Goal: Information Seeking & Learning: Find specific page/section

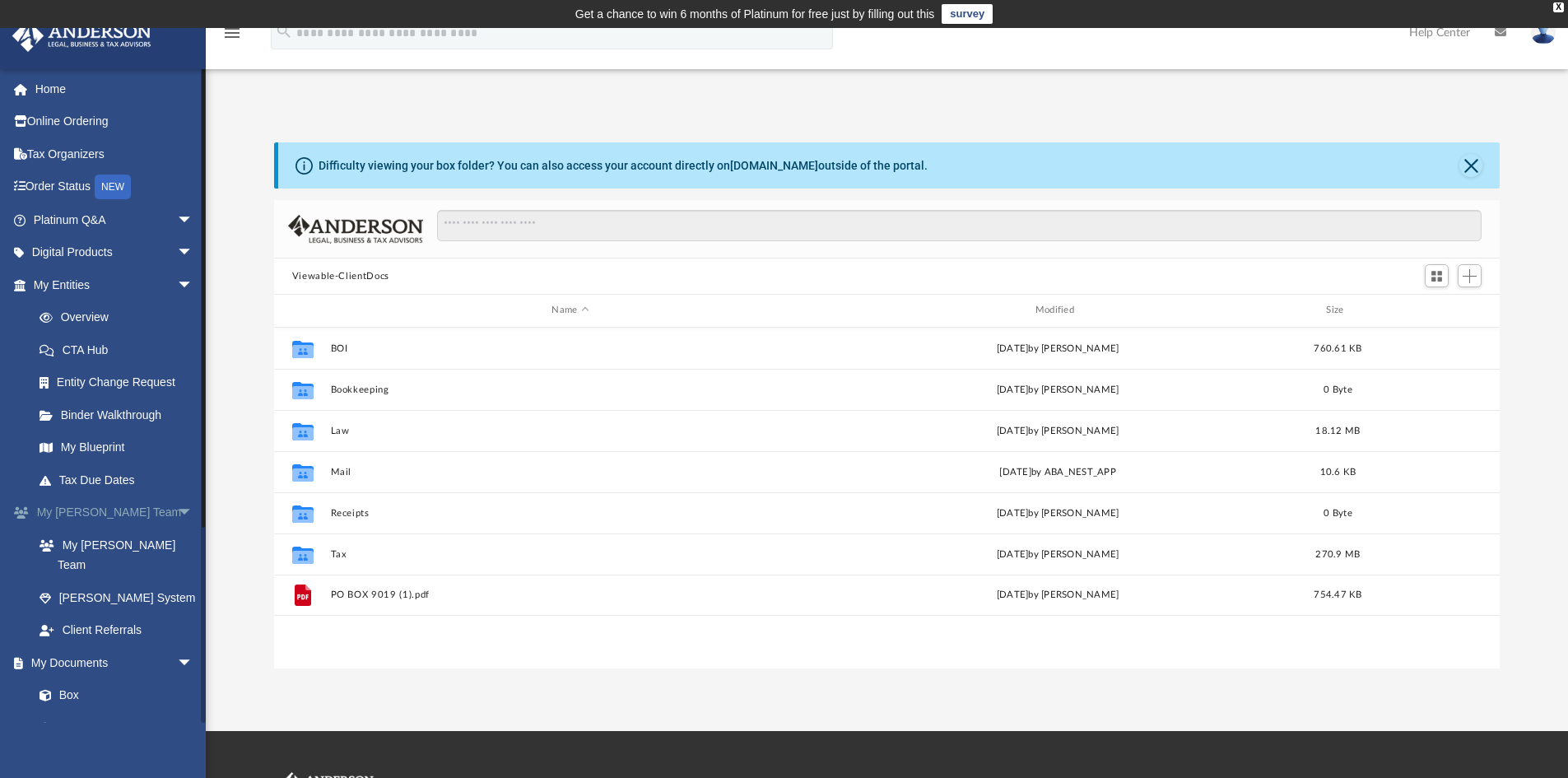
scroll to position [363, 1213]
click at [75, 699] on link "Box" at bounding box center [120, 716] width 196 height 33
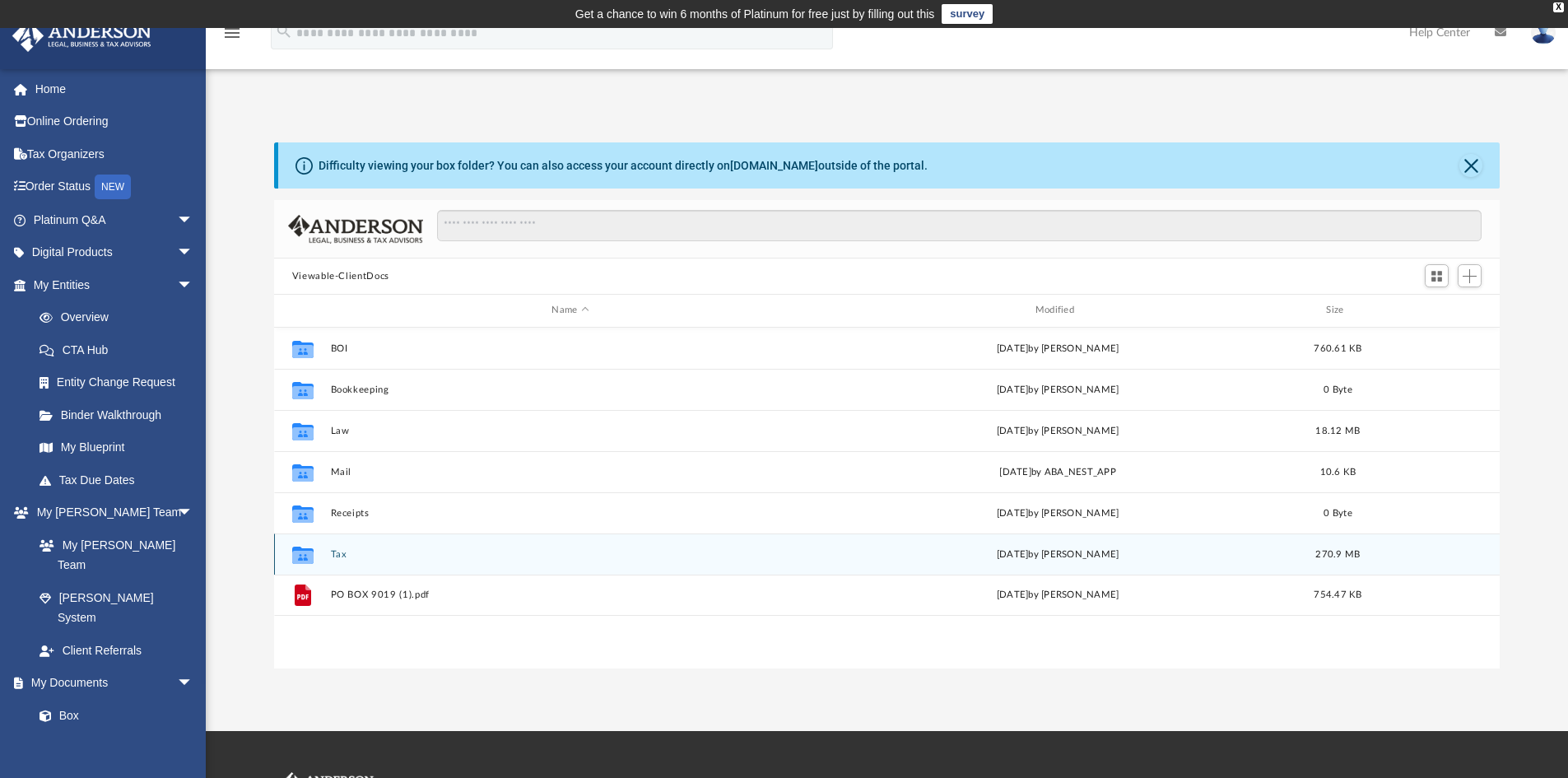
click at [336, 549] on button "Tax" at bounding box center [570, 555] width 480 height 11
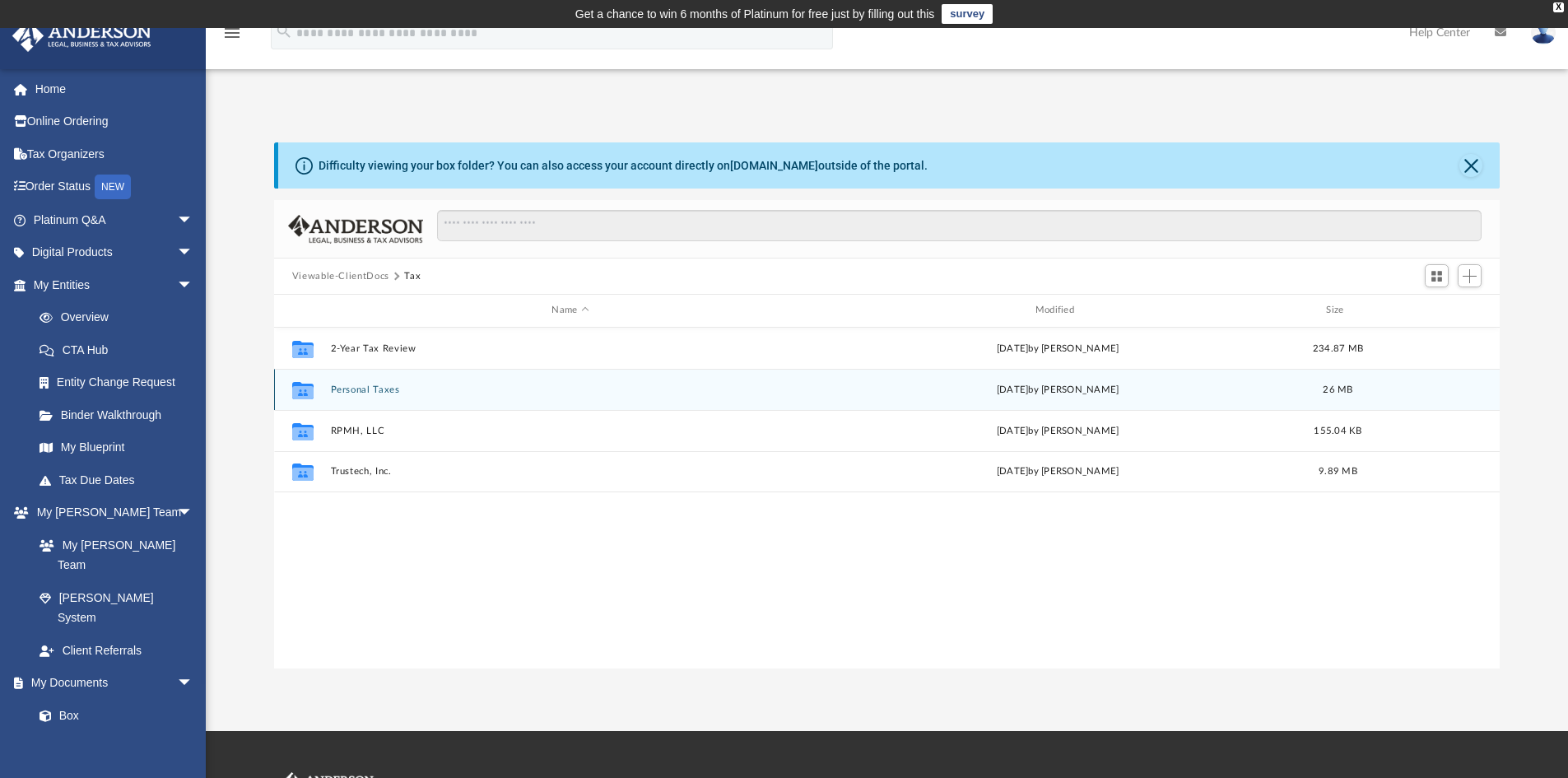
click at [373, 393] on button "Personal Taxes" at bounding box center [570, 390] width 480 height 11
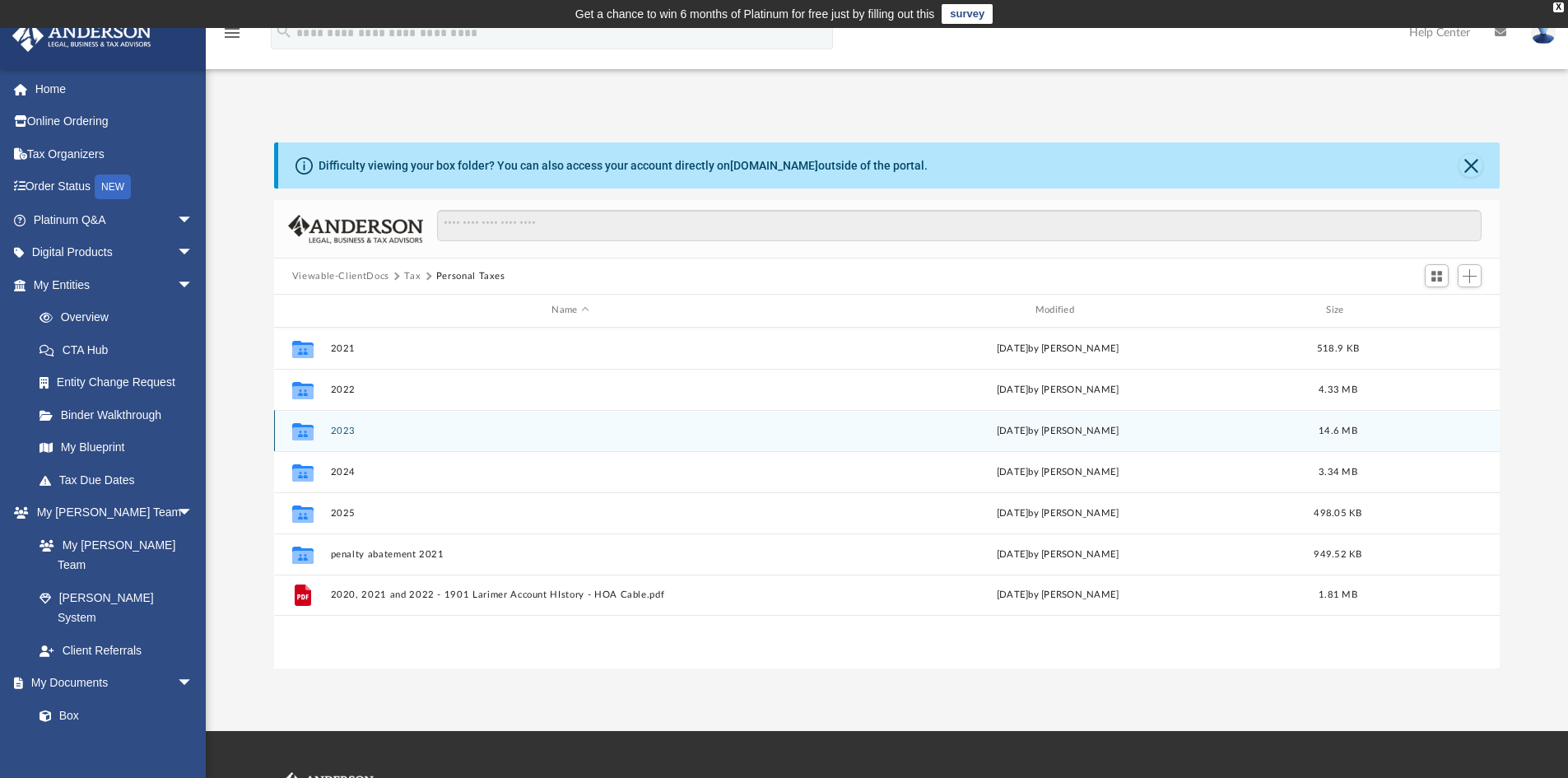
click at [349, 428] on button "2023" at bounding box center [570, 431] width 480 height 11
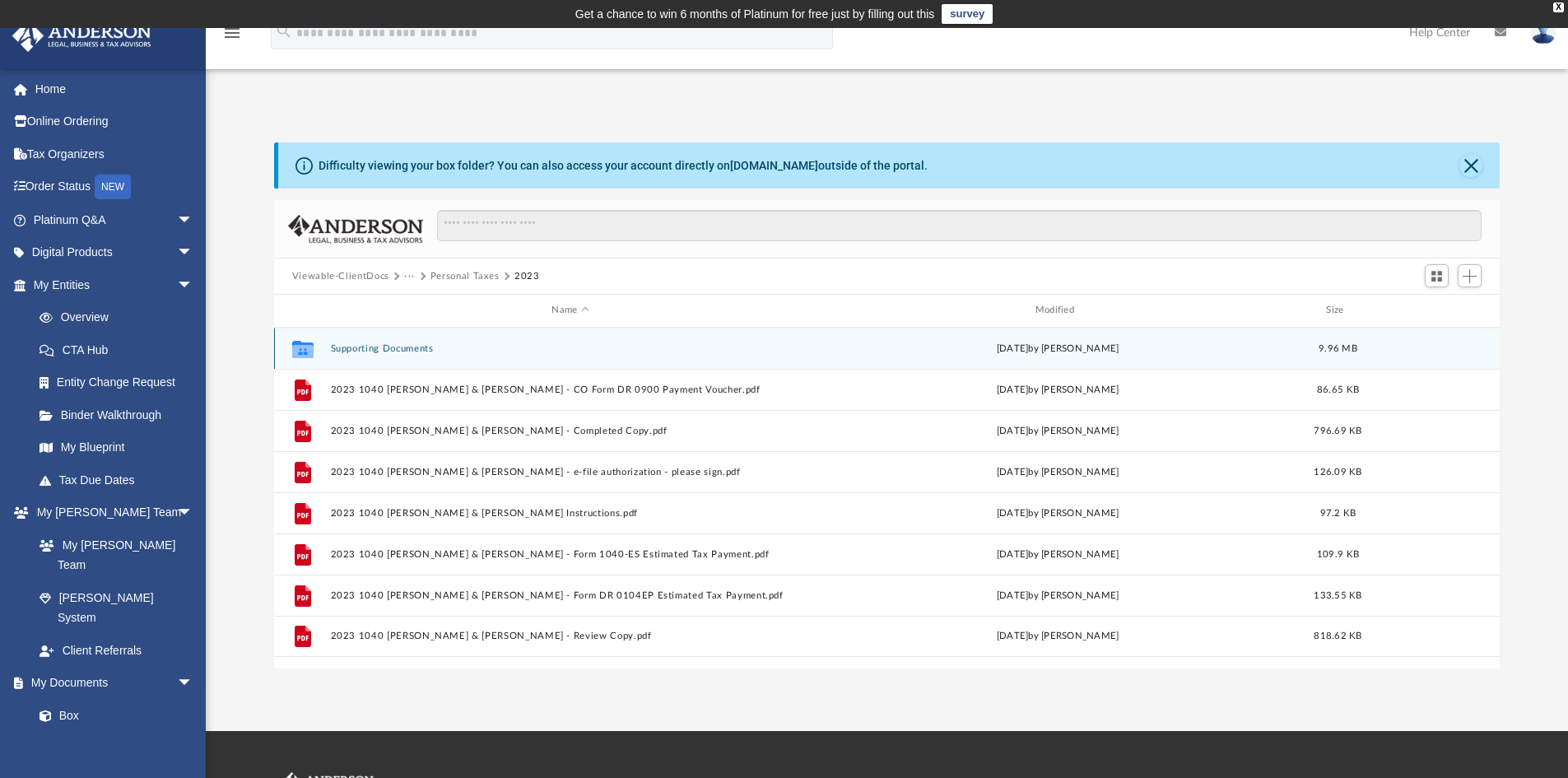
click at [362, 348] on button "Supporting Documents" at bounding box center [570, 349] width 480 height 11
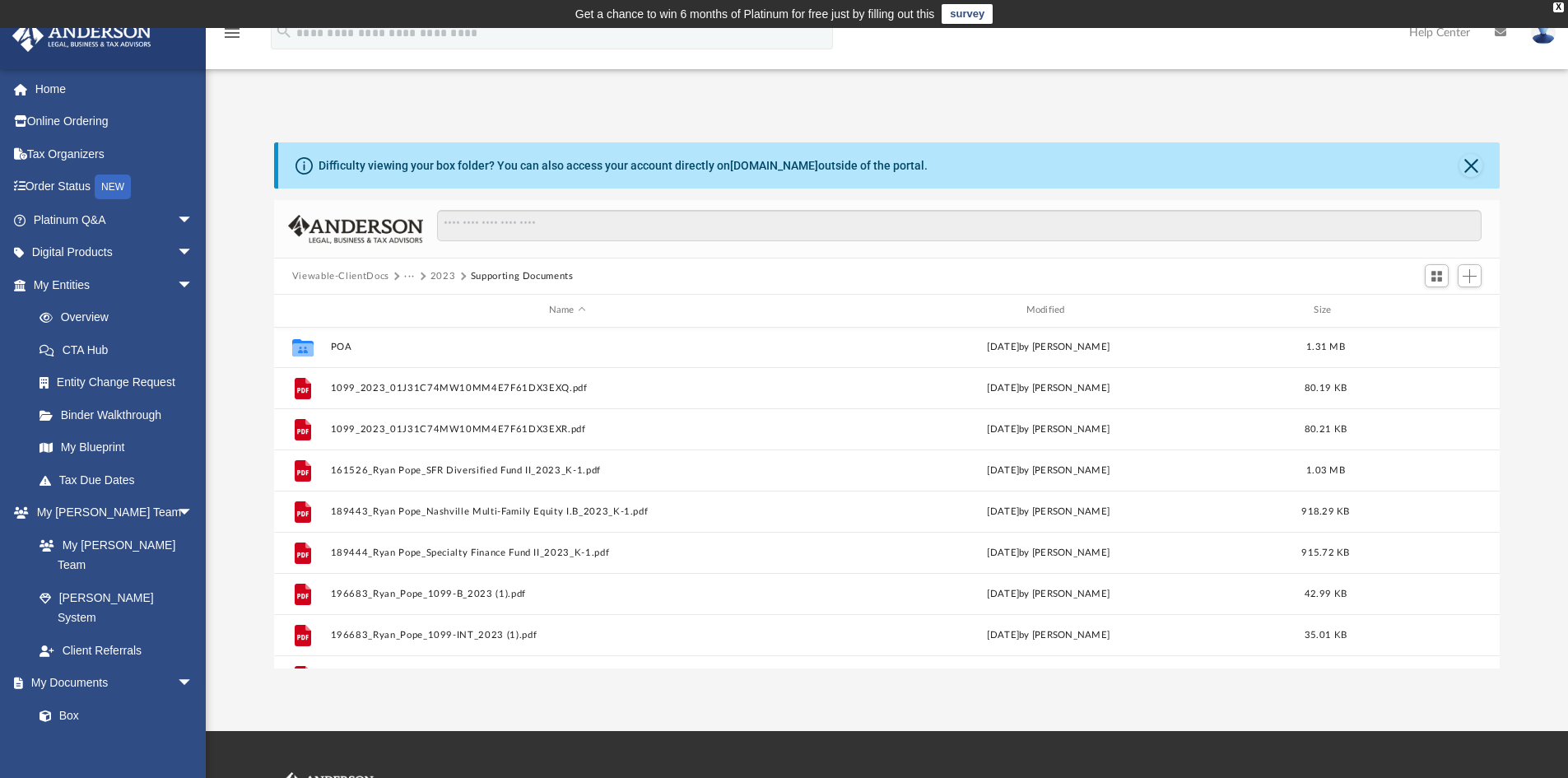
scroll to position [0, 0]
click at [401, 274] on span "Viewable-ClientDocs" at bounding box center [348, 276] width 113 height 15
click at [411, 273] on button "···" at bounding box center [410, 276] width 11 height 15
click at [415, 309] on li "Tax" at bounding box center [447, 305] width 67 height 18
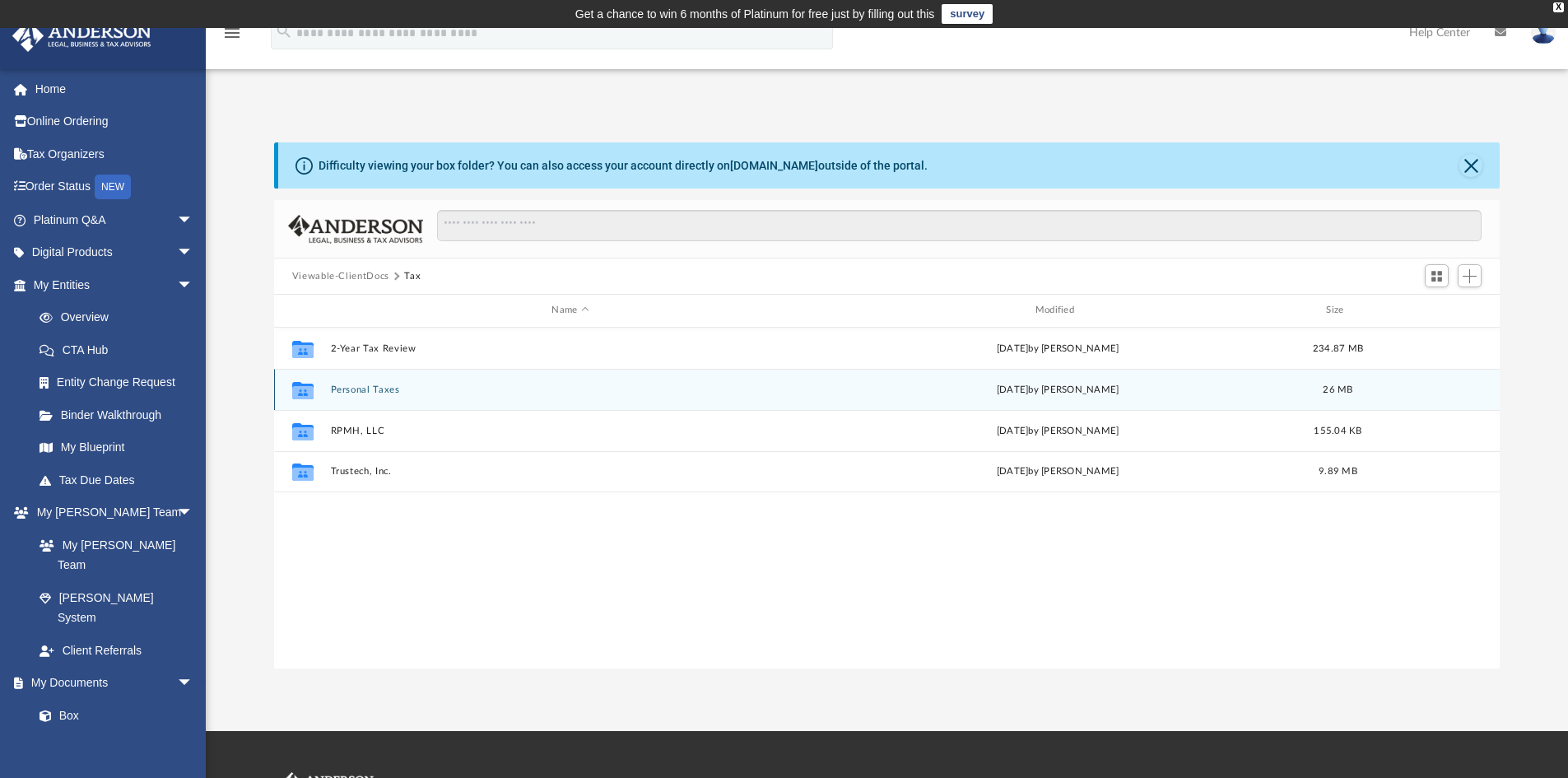
click at [367, 390] on button "Personal Taxes" at bounding box center [570, 390] width 480 height 11
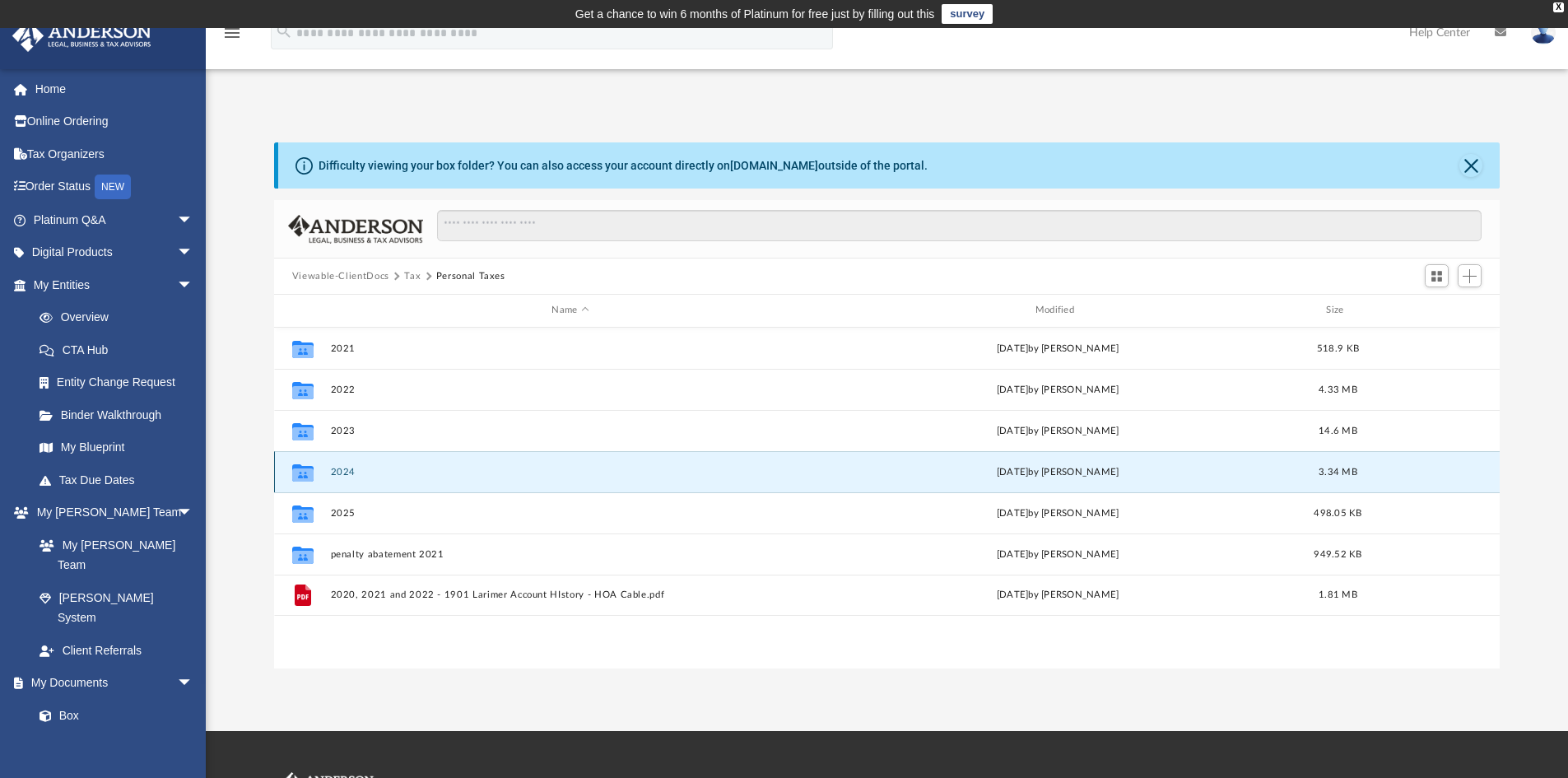
click at [347, 473] on button "2024" at bounding box center [570, 473] width 480 height 11
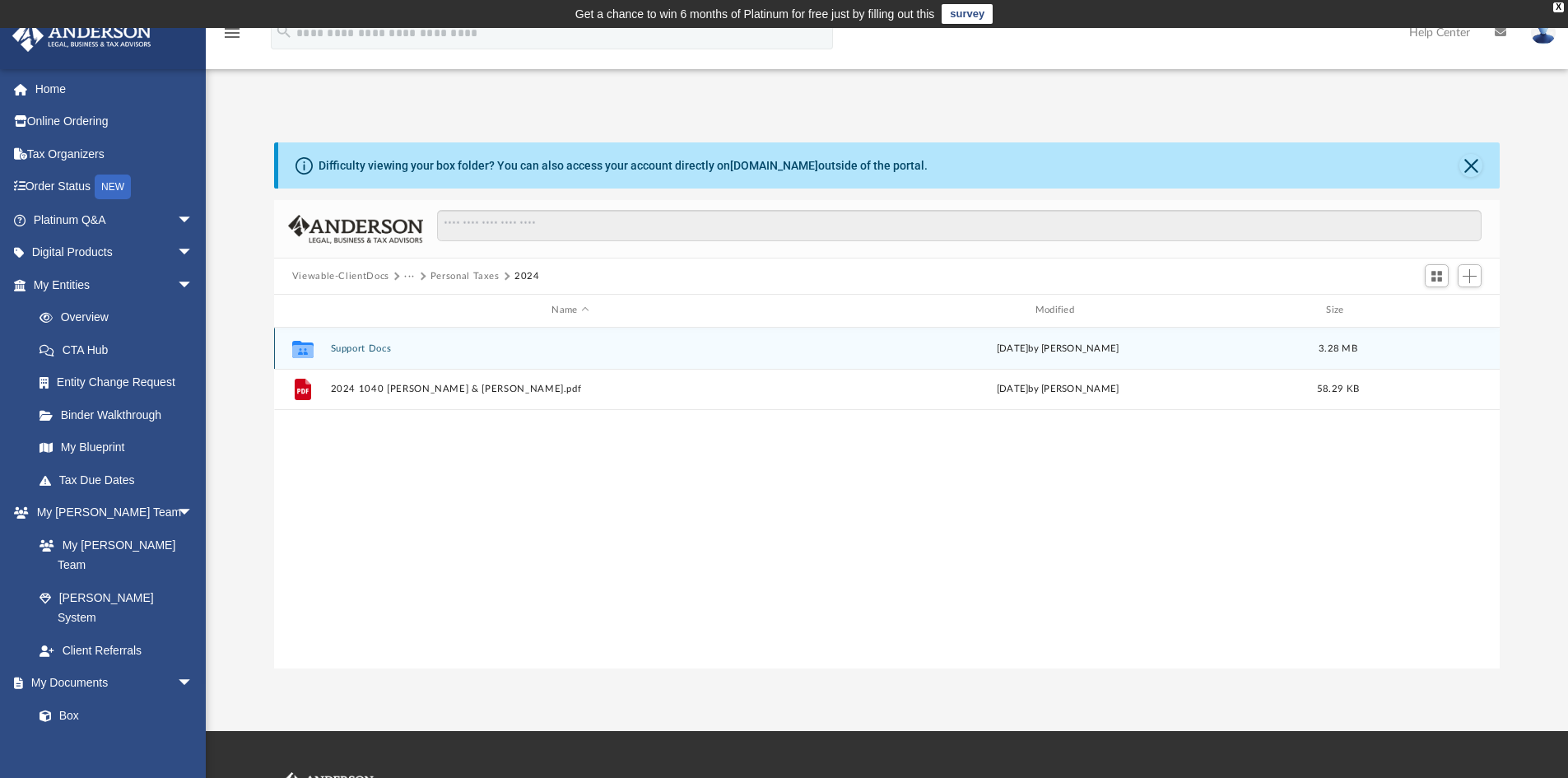
click at [363, 347] on button "Support Docs" at bounding box center [570, 349] width 480 height 11
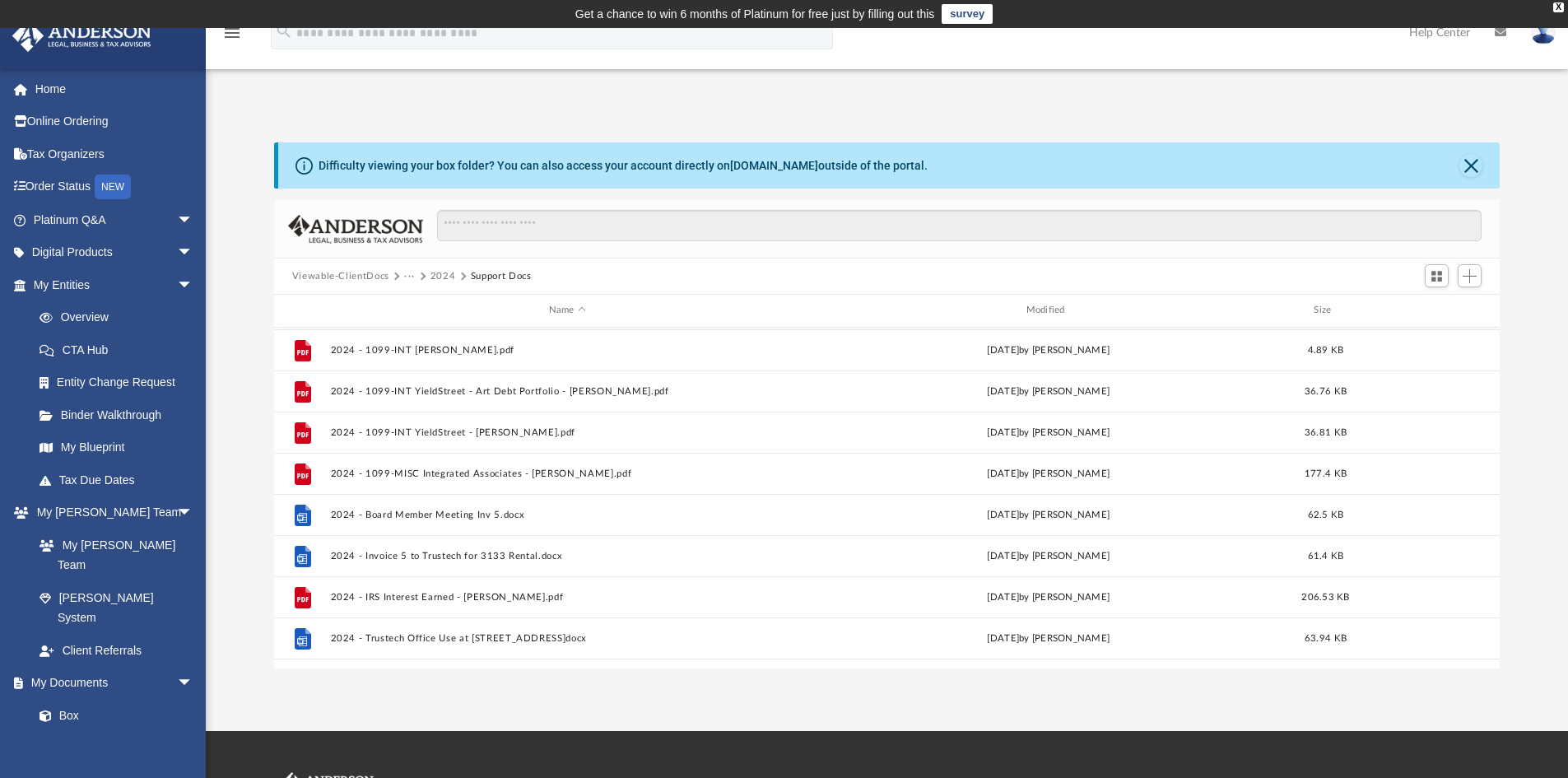
scroll to position [329, 0]
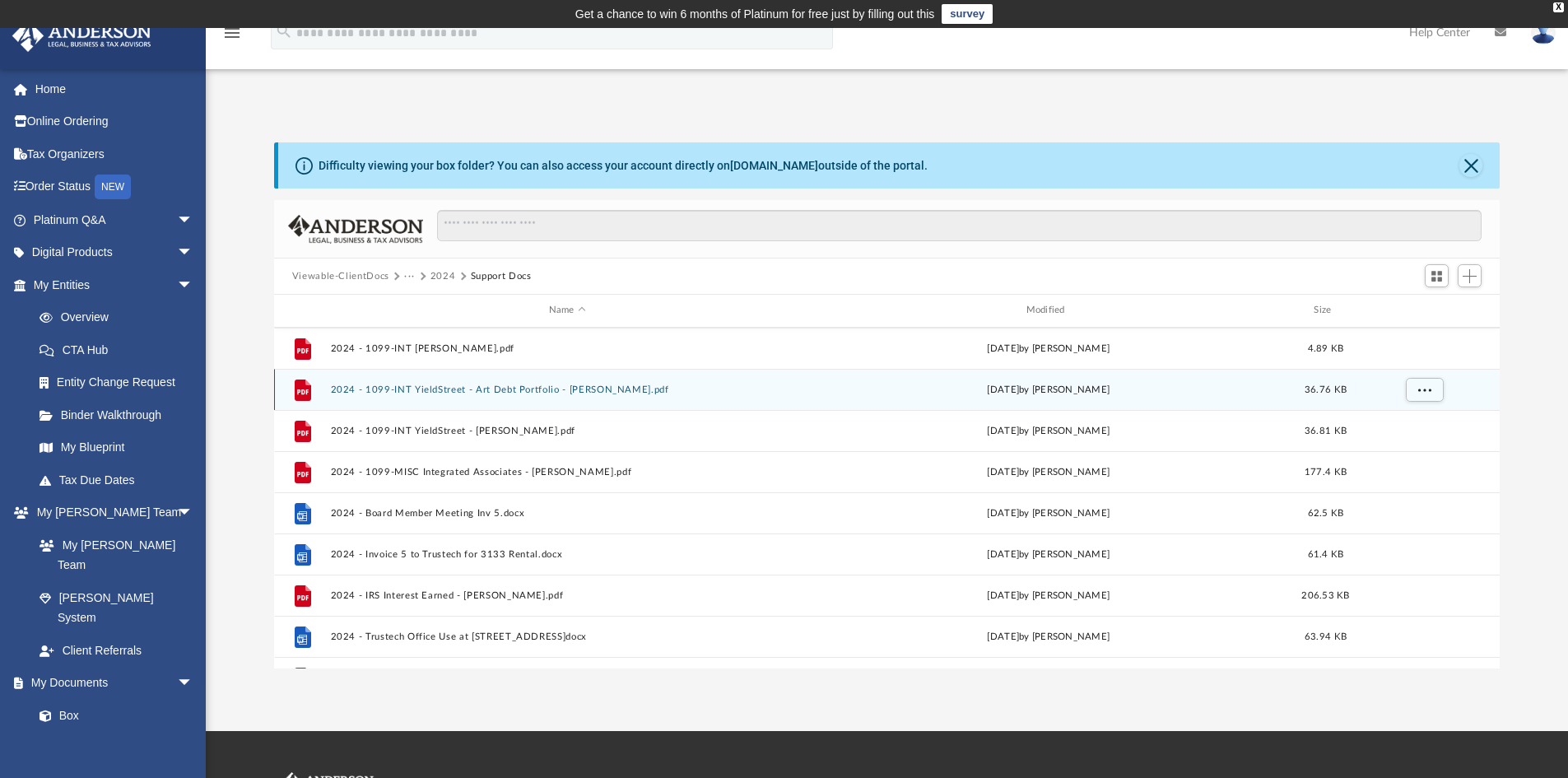
click at [502, 386] on button "2024 - 1099-INT YieldStreet - Art Debt Portfolio - [PERSON_NAME].pdf" at bounding box center [567, 390] width 474 height 11
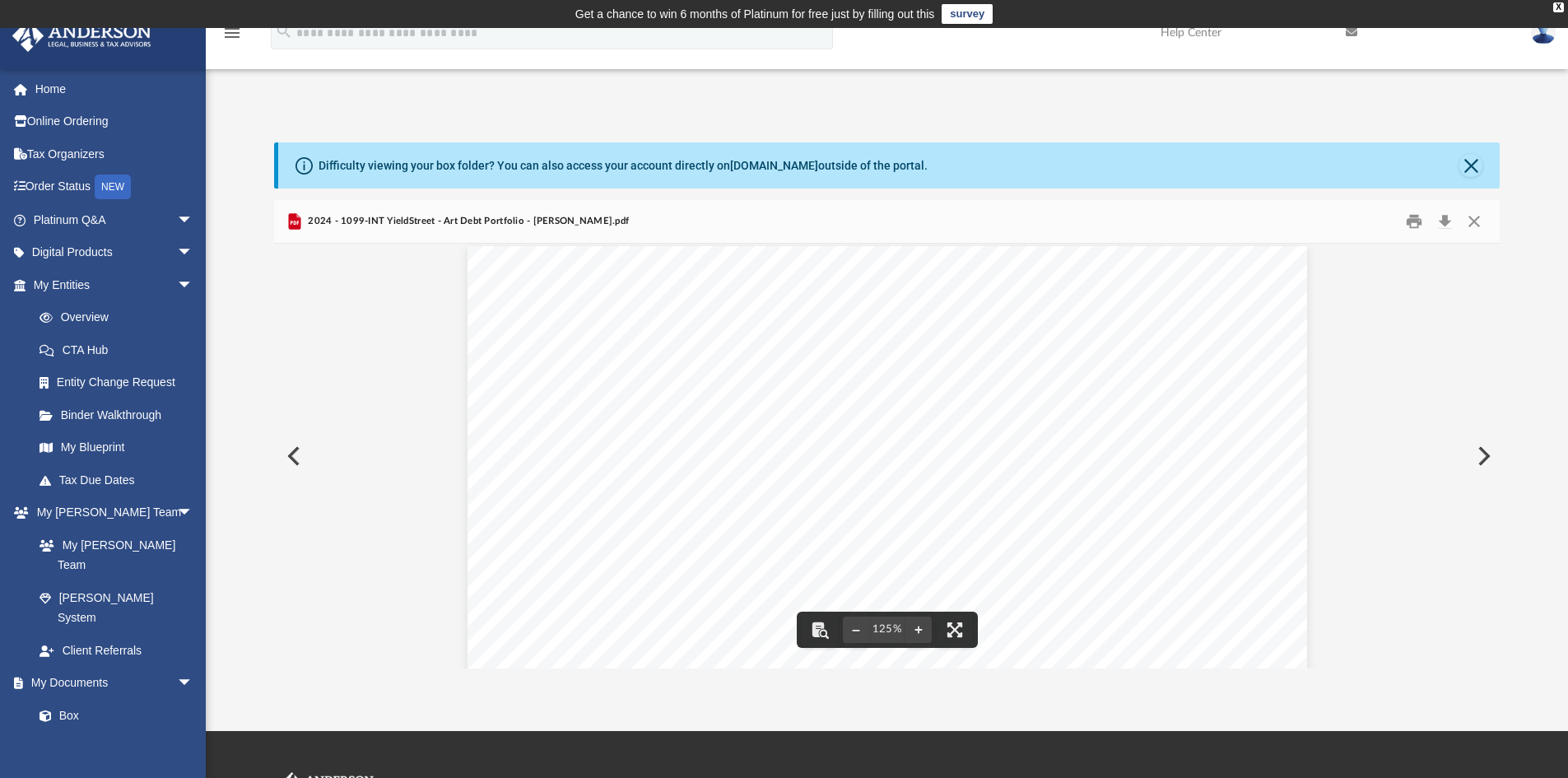
scroll to position [0, 0]
click at [1473, 161] on button "Close" at bounding box center [1471, 165] width 23 height 23
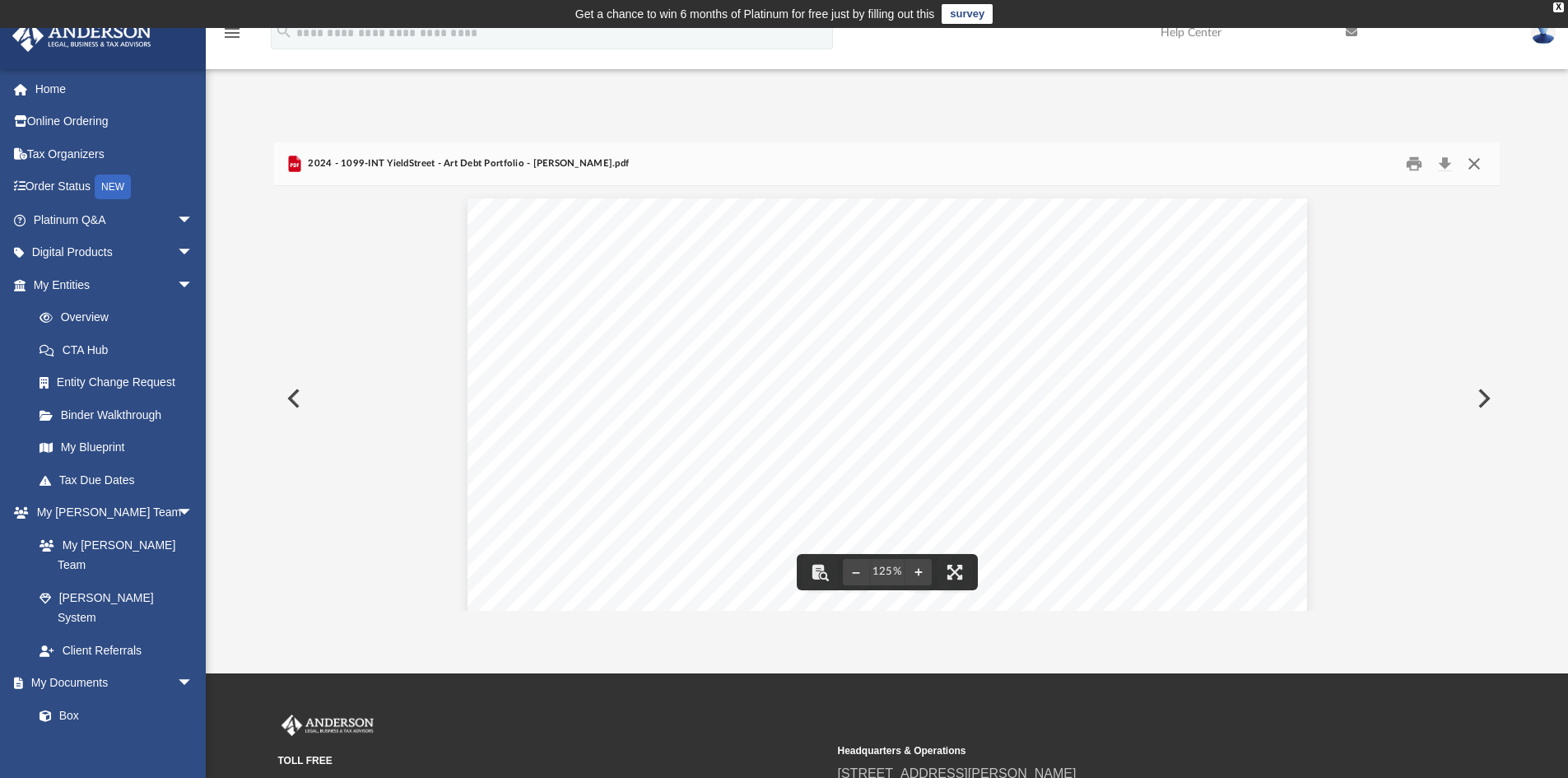
click at [1476, 160] on button "Close" at bounding box center [1474, 164] width 30 height 26
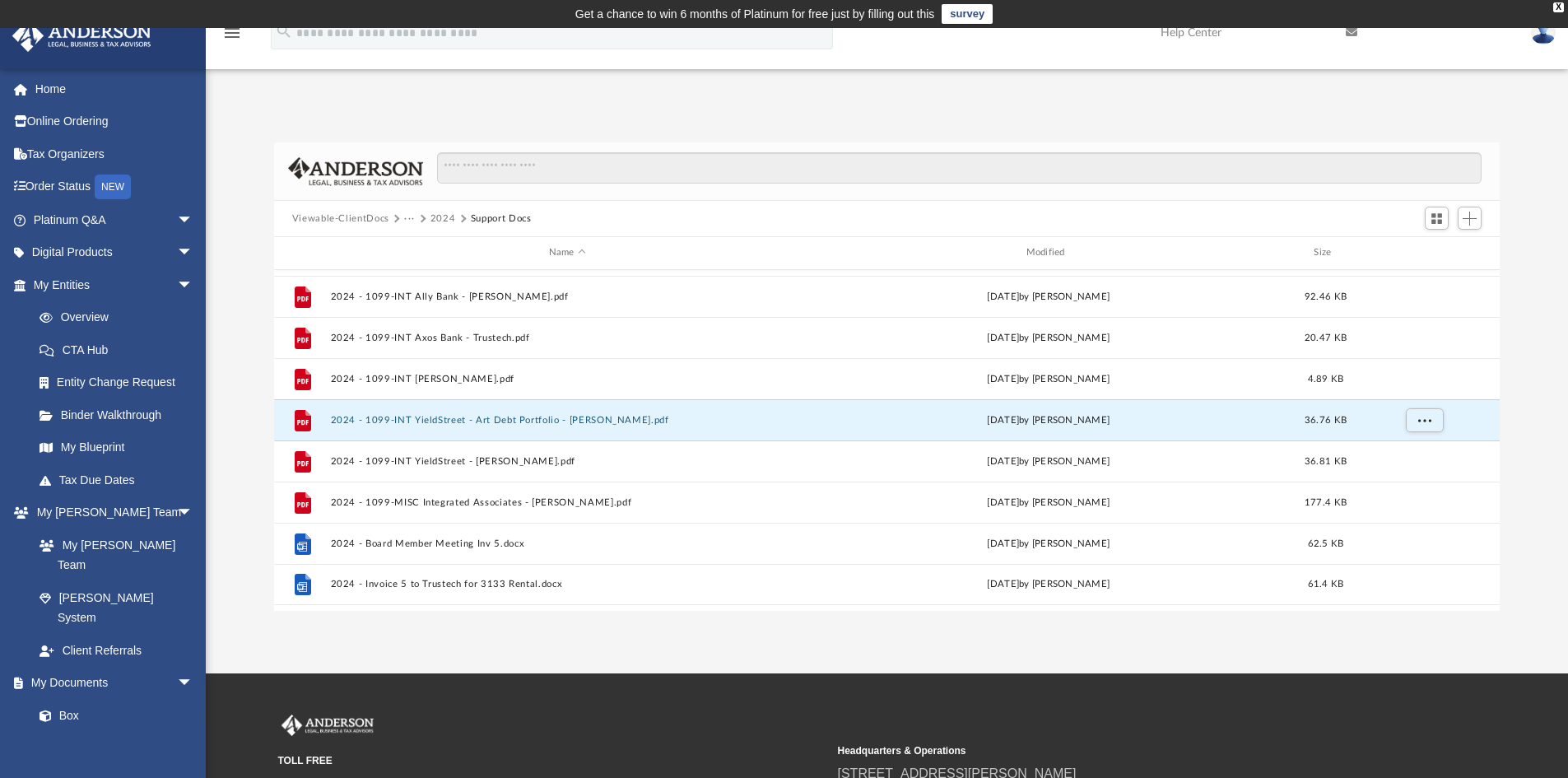
scroll to position [195, 0]
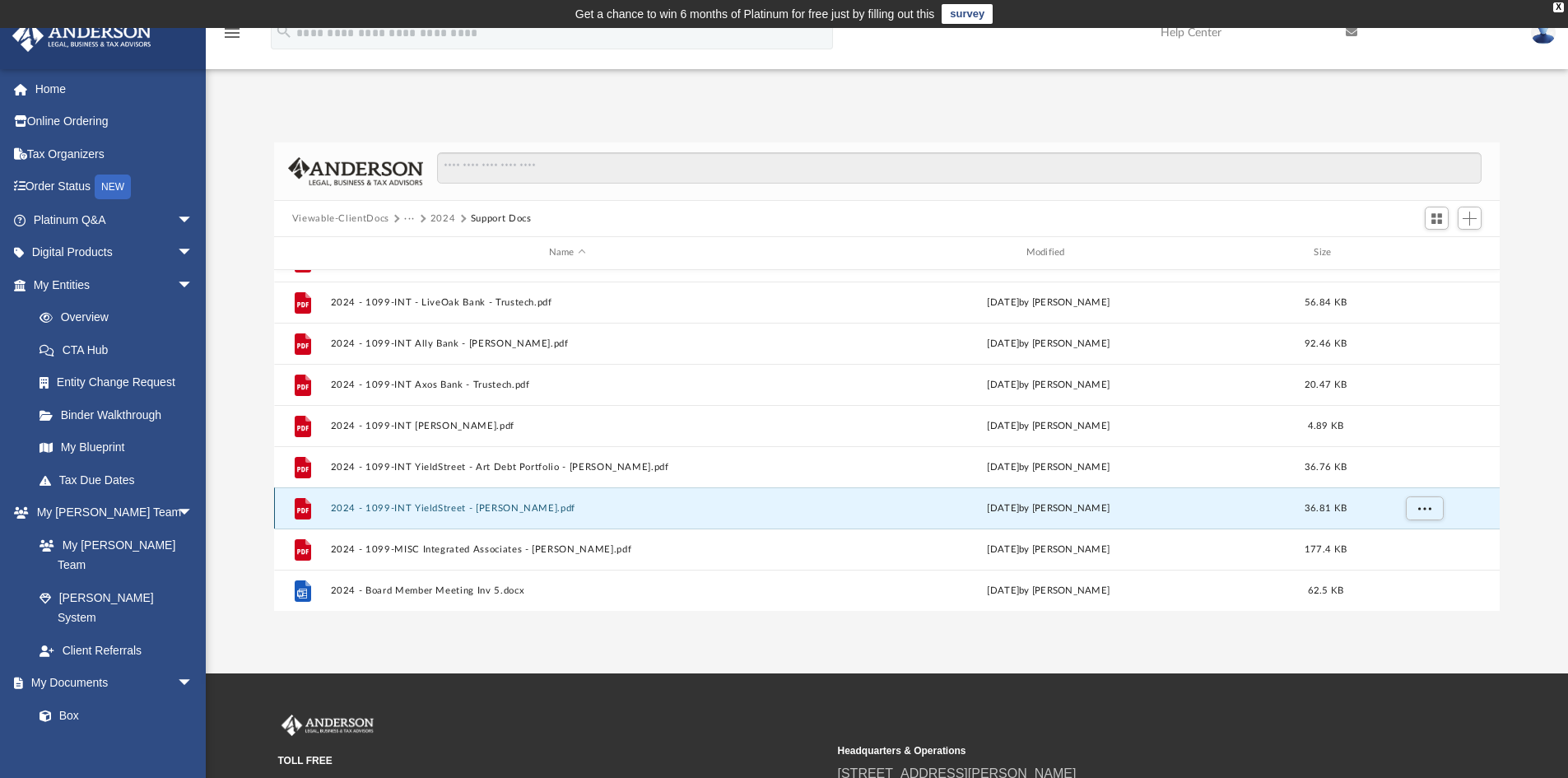
click at [403, 504] on button "2024 - 1099-INT YieldStreet - [PERSON_NAME].pdf" at bounding box center [567, 509] width 474 height 11
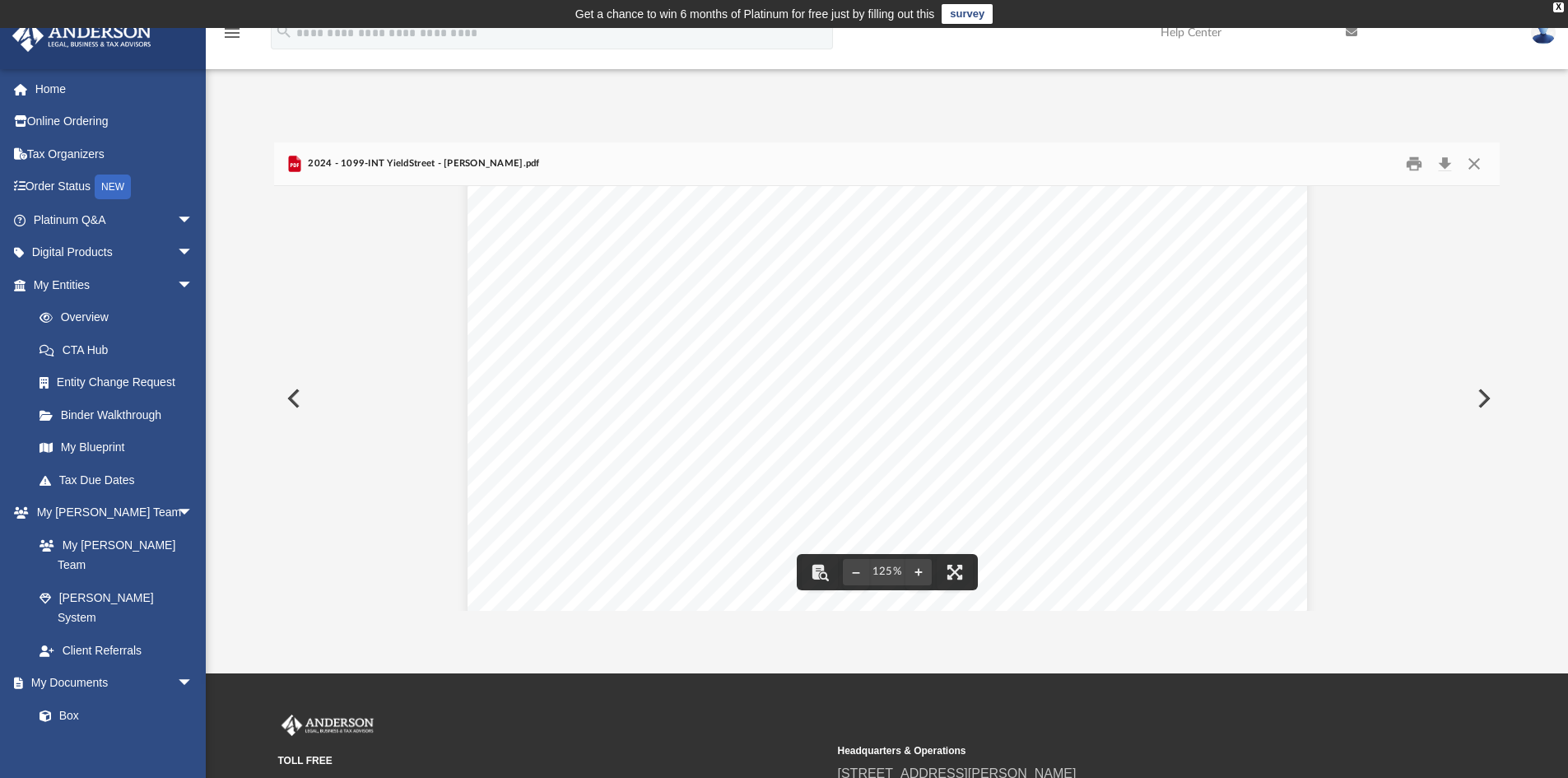
scroll to position [83, 0]
click at [1471, 162] on button "Close" at bounding box center [1474, 164] width 30 height 26
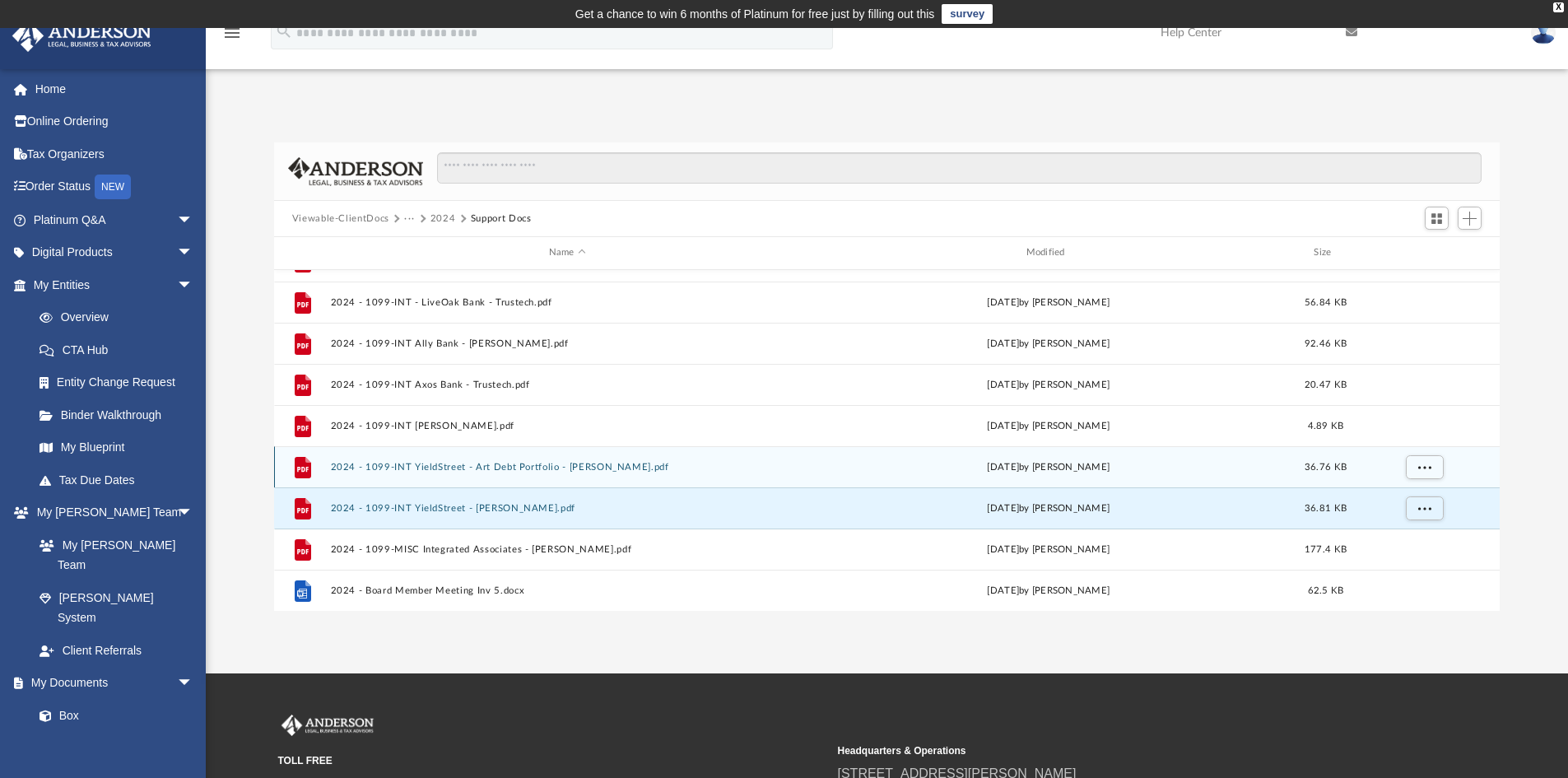
click at [485, 468] on button "2024 - 1099-INT YieldStreet - Art Debt Portfolio - [PERSON_NAME].pdf" at bounding box center [567, 467] width 474 height 11
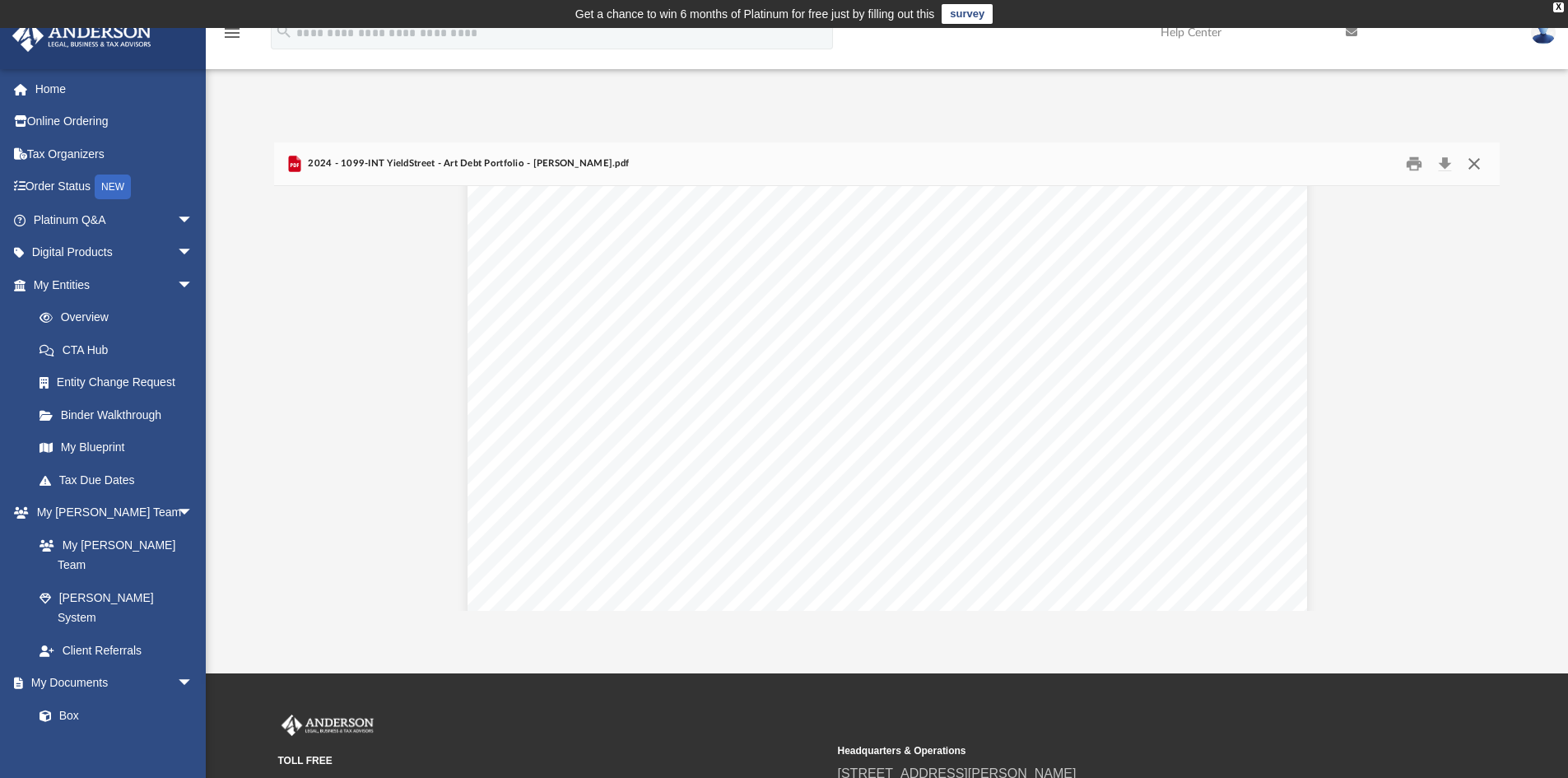
click at [1478, 161] on button "Close" at bounding box center [1474, 164] width 30 height 26
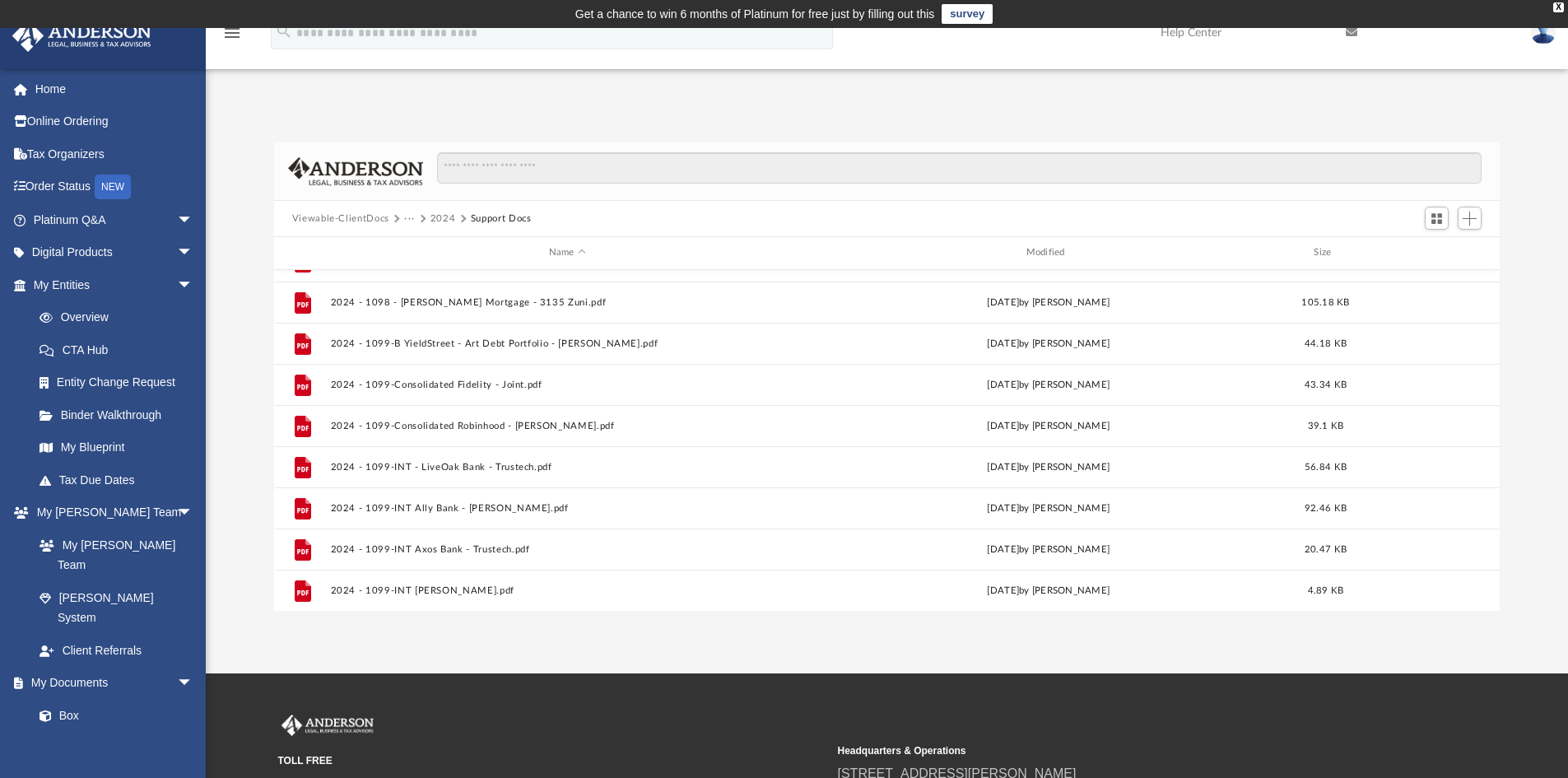
scroll to position [0, 0]
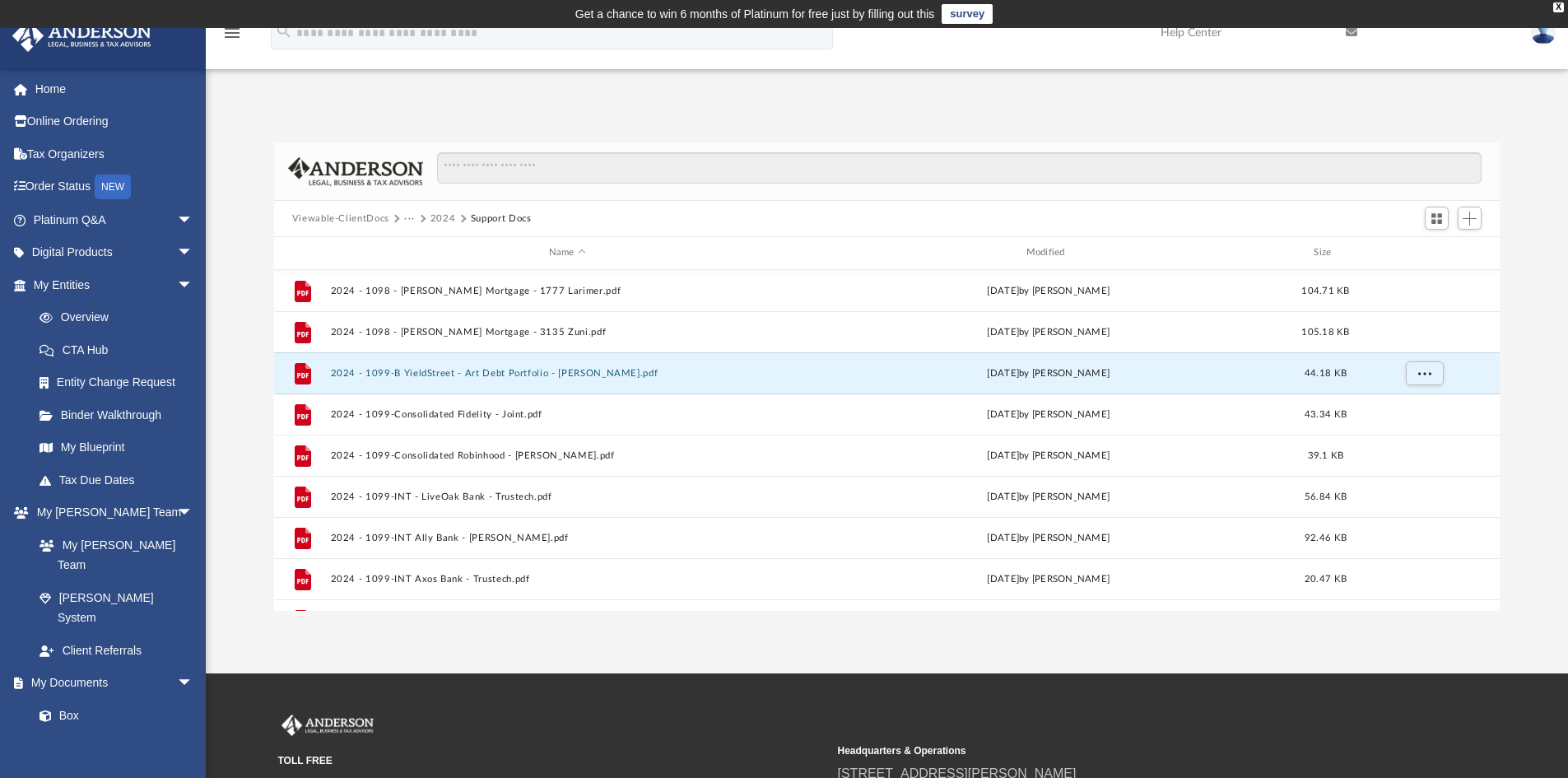
click at [474, 373] on button "2024 - 1099-B YieldStreet - Art Debt Portfolio - [PERSON_NAME].pdf" at bounding box center [567, 374] width 474 height 11
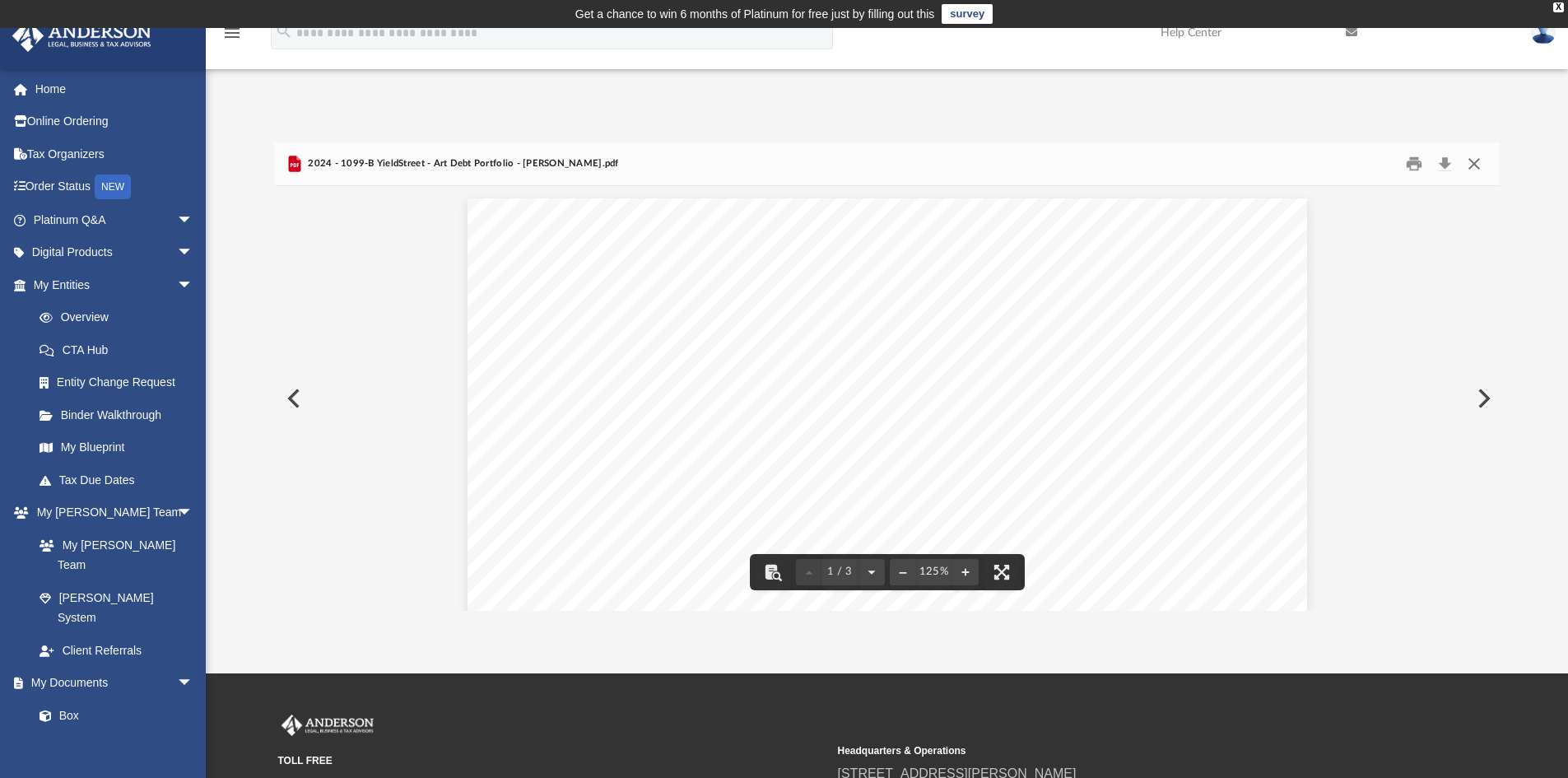
click at [1477, 164] on button "Close" at bounding box center [1474, 164] width 30 height 26
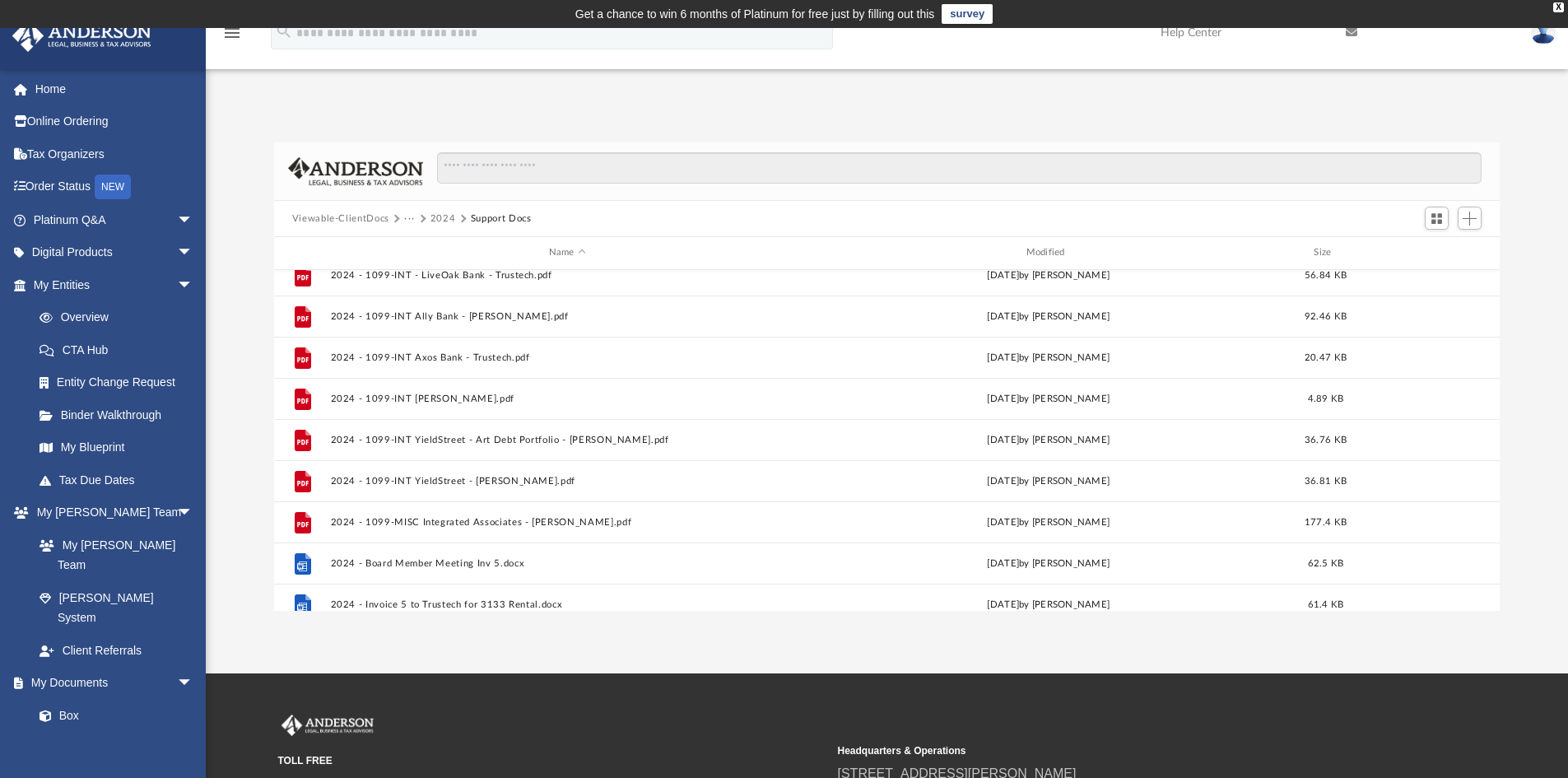
scroll to position [247, 0]
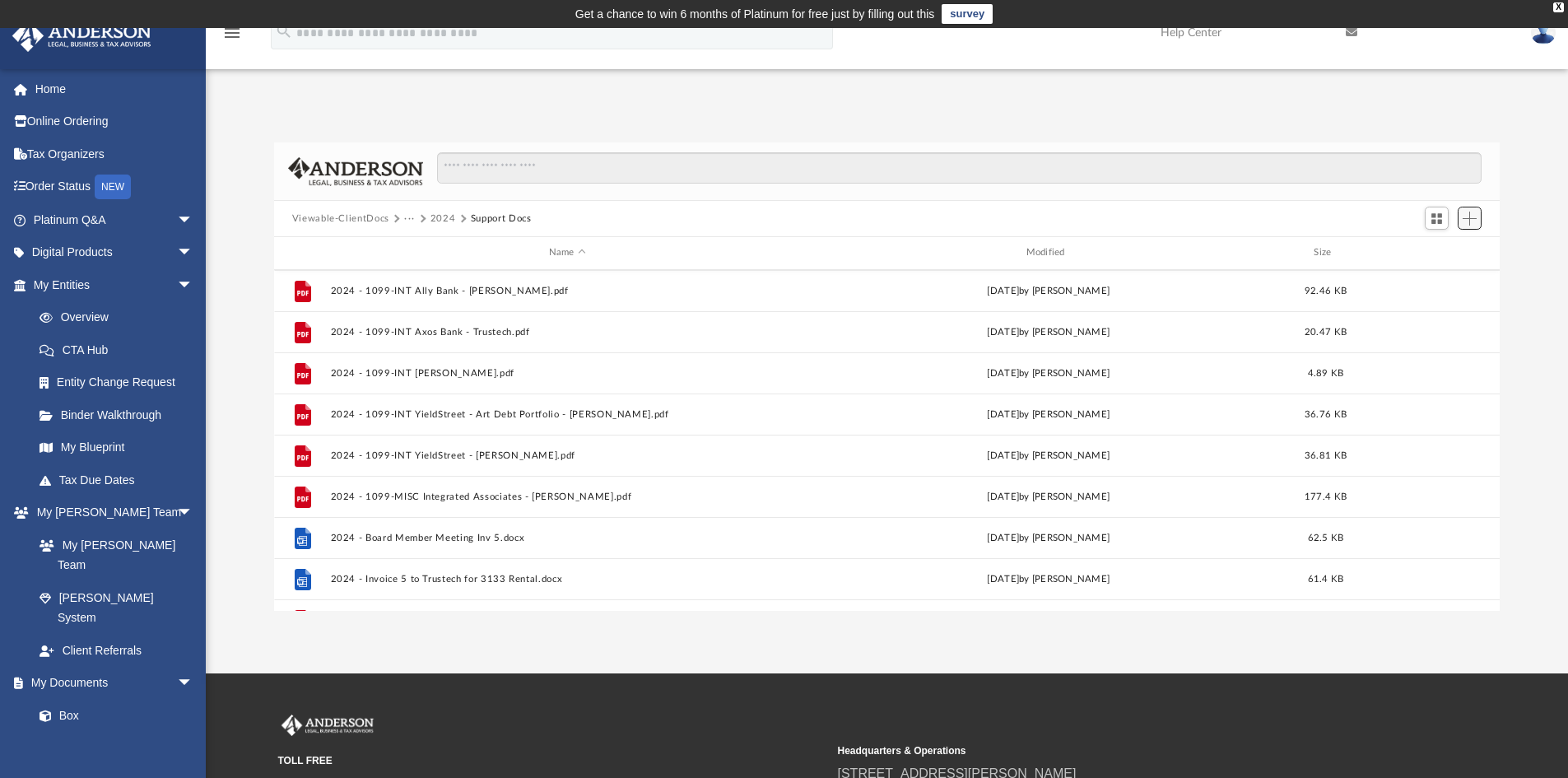
click at [1473, 223] on span "Add" at bounding box center [1469, 218] width 14 height 14
click at [1436, 251] on li "Upload" at bounding box center [1446, 251] width 53 height 18
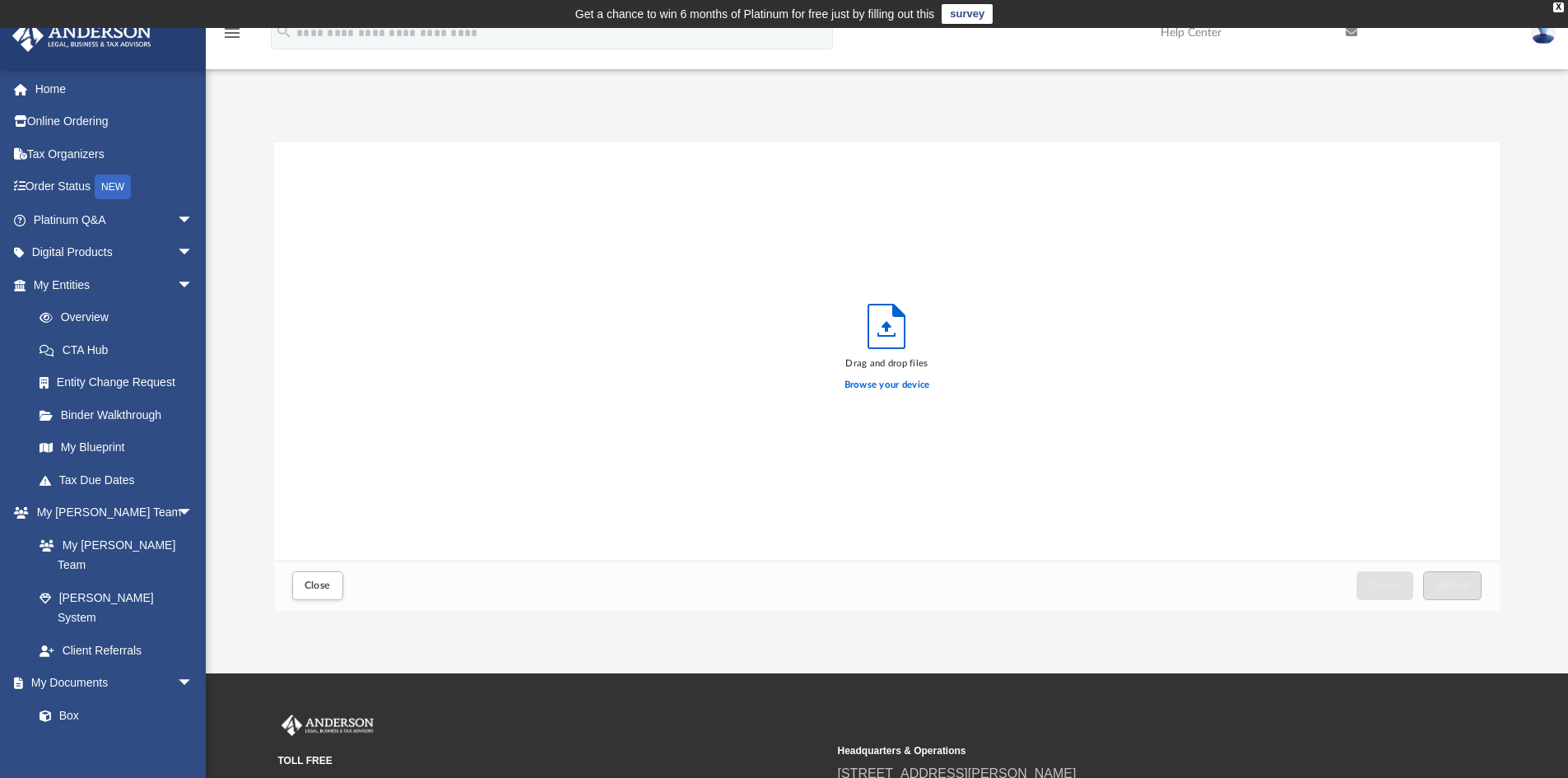
scroll to position [405, 1213]
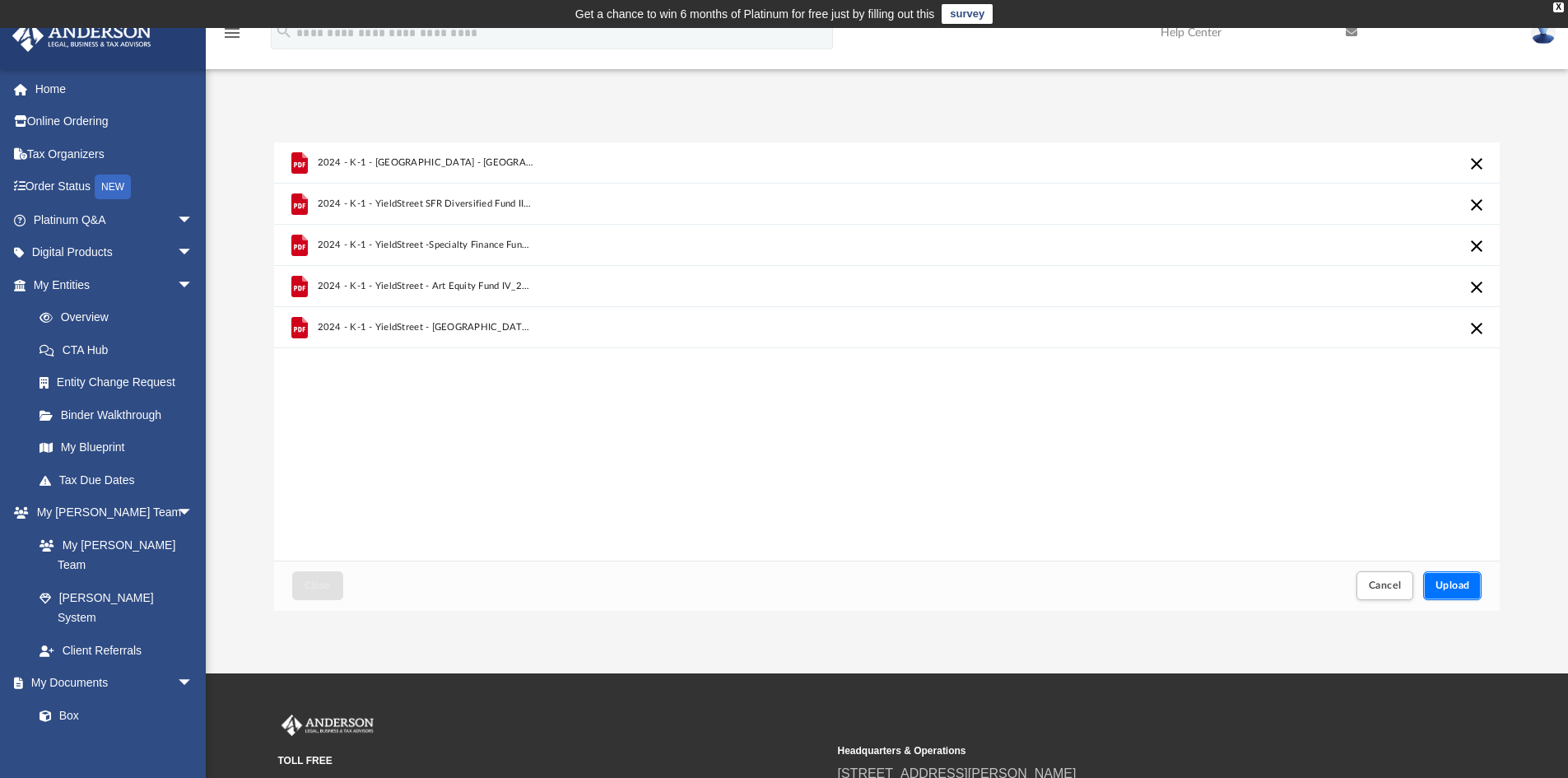
click at [1461, 583] on span "Upload" at bounding box center [1452, 585] width 34 height 10
